Goal: Submit feedback/report problem

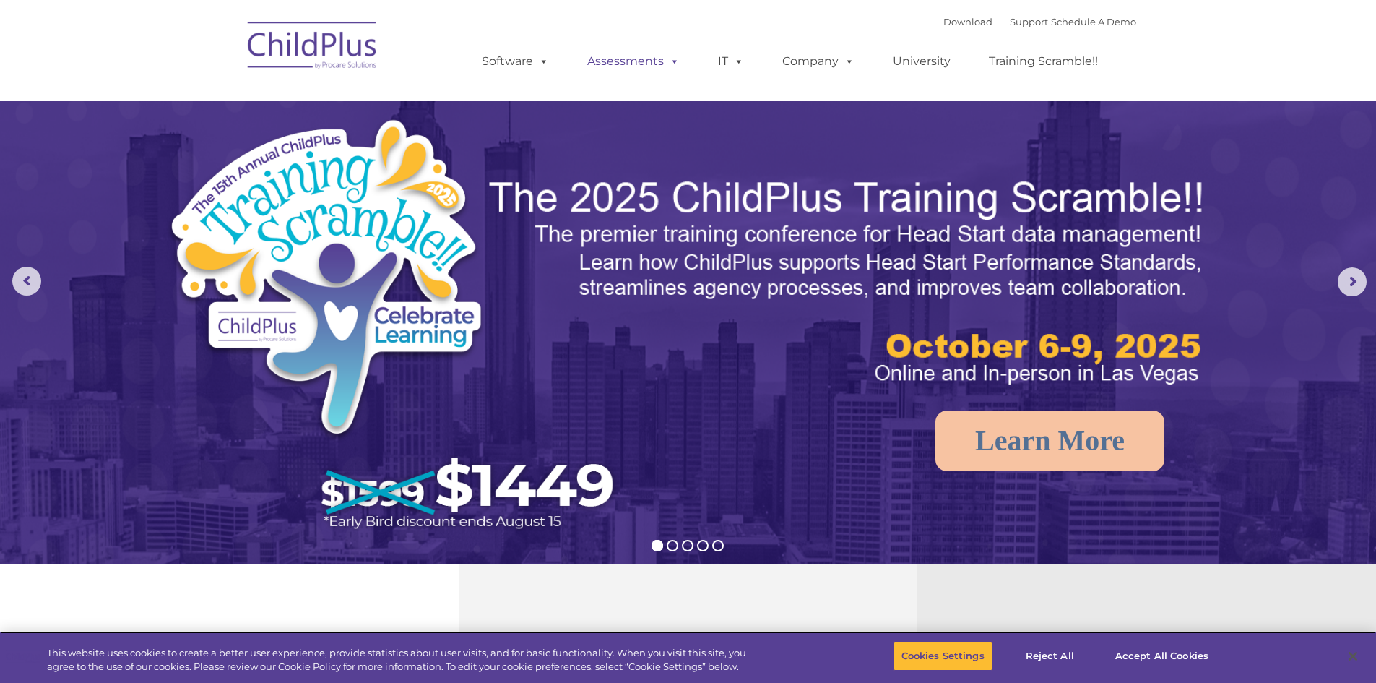
select select "MEDIUM"
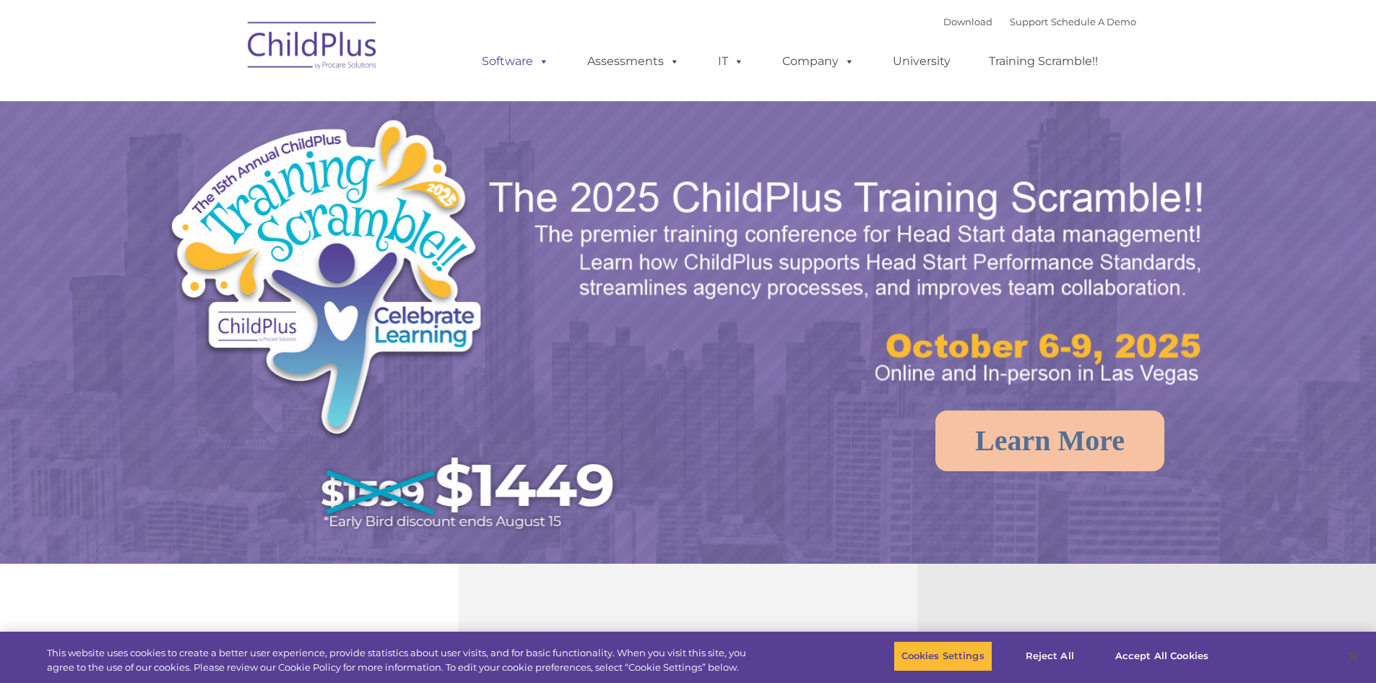
select select "MEDIUM"
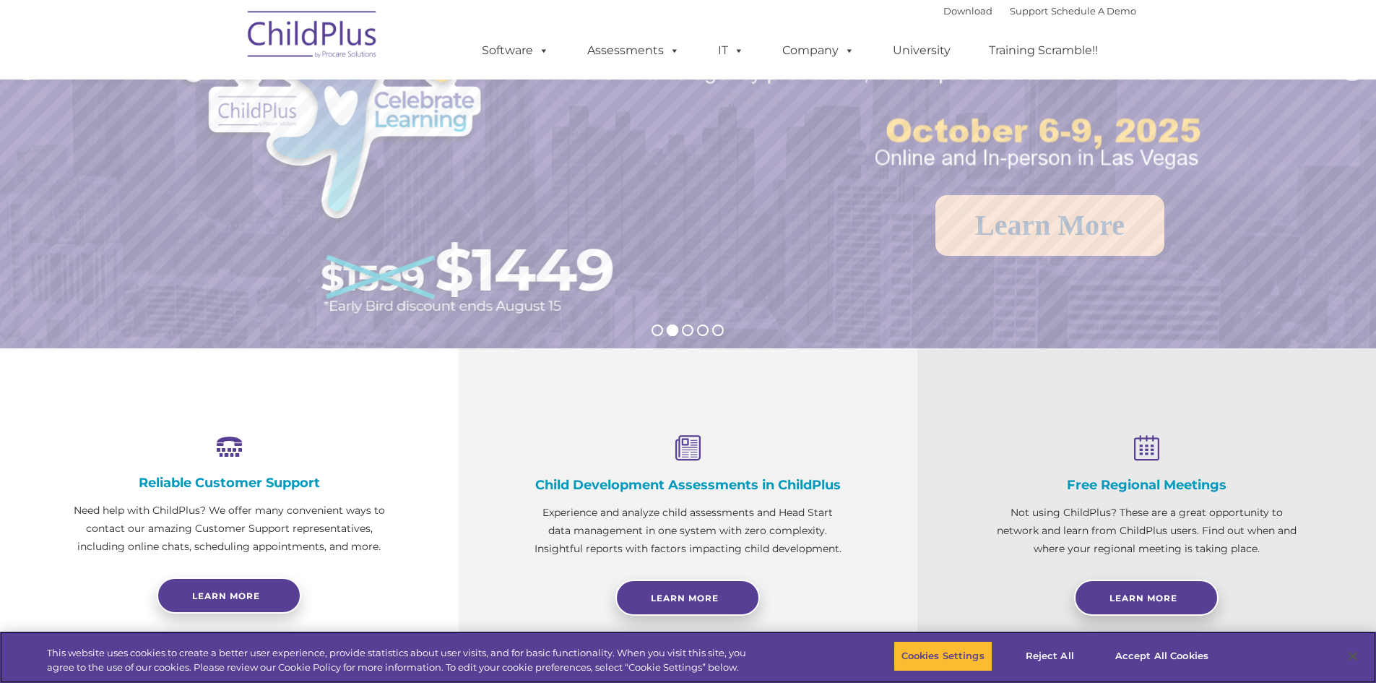
scroll to position [217, 0]
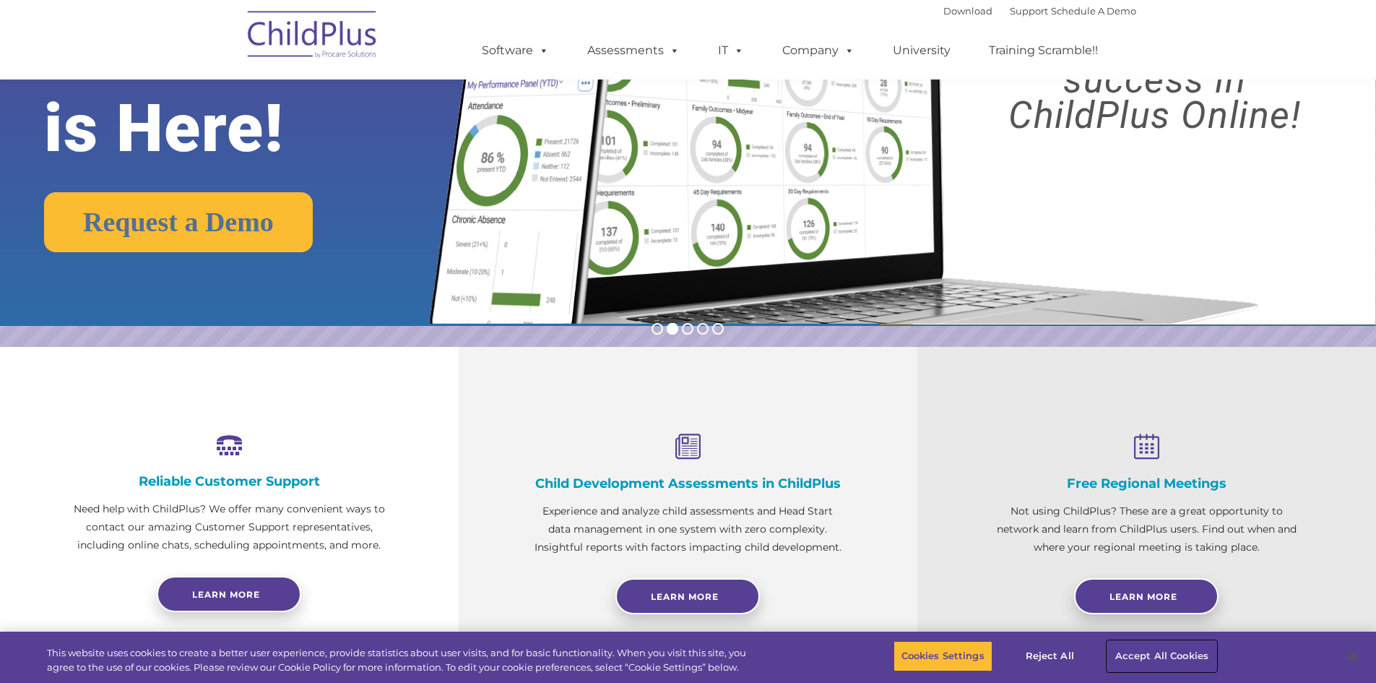
click at [1147, 651] on button "Accept All Cookies" at bounding box center [1161, 656] width 109 height 30
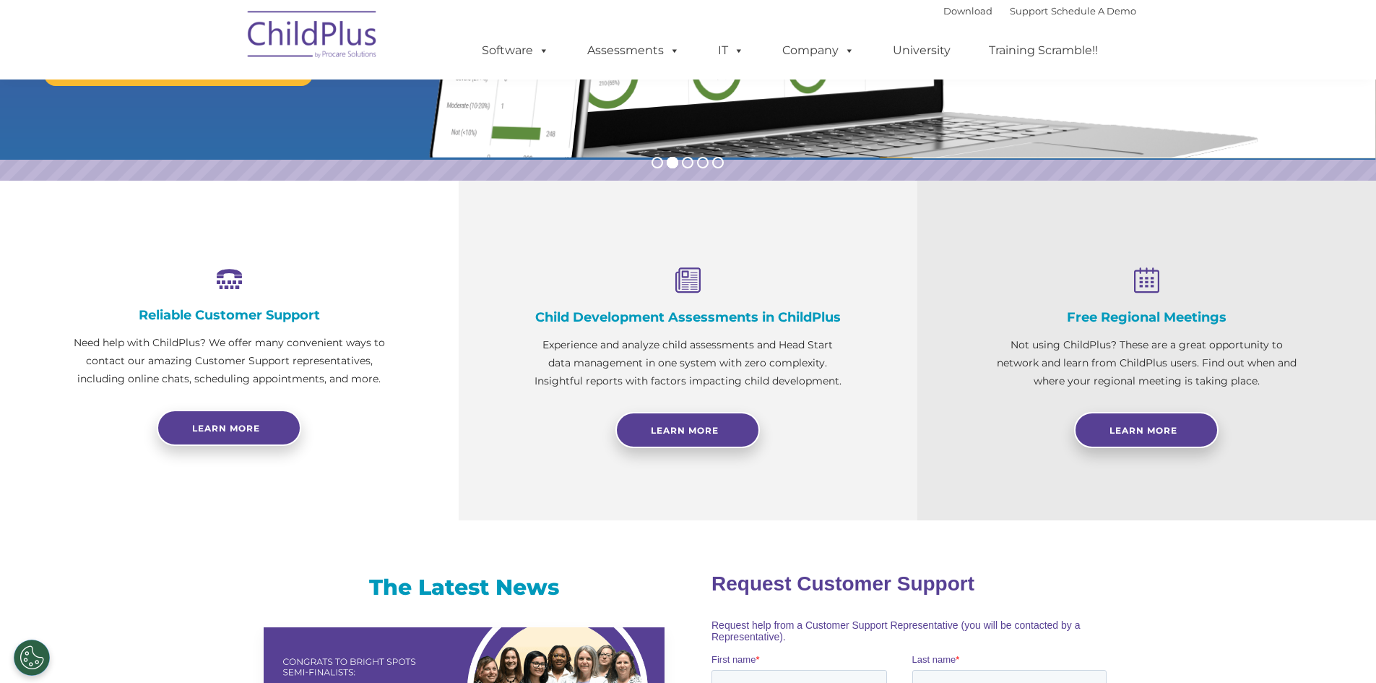
scroll to position [0, 0]
